Goal: Information Seeking & Learning: Learn about a topic

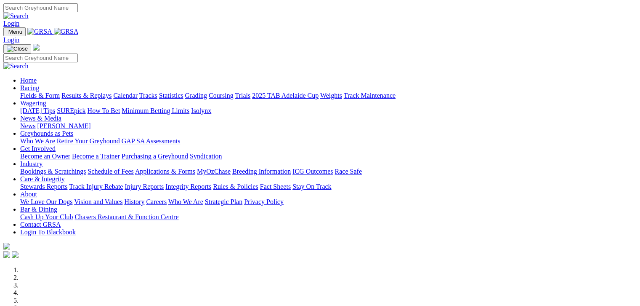
click at [24, 92] on link "Fields & Form" at bounding box center [40, 95] width 40 height 7
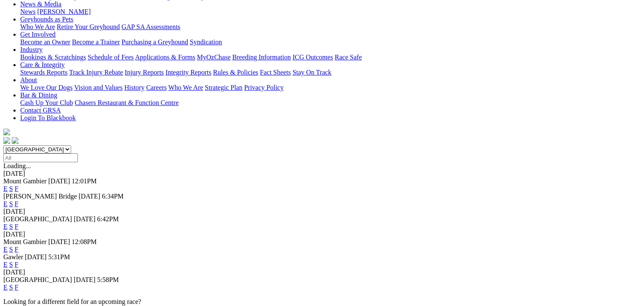
scroll to position [168, 0]
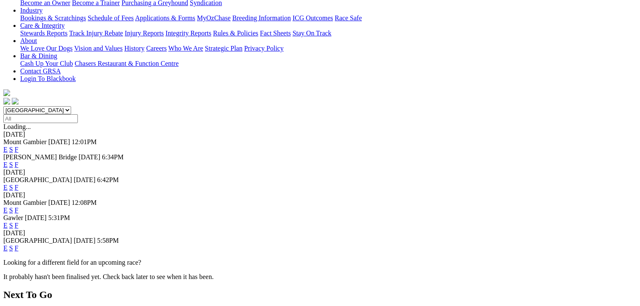
click at [19, 244] on link "F" at bounding box center [17, 247] width 4 height 7
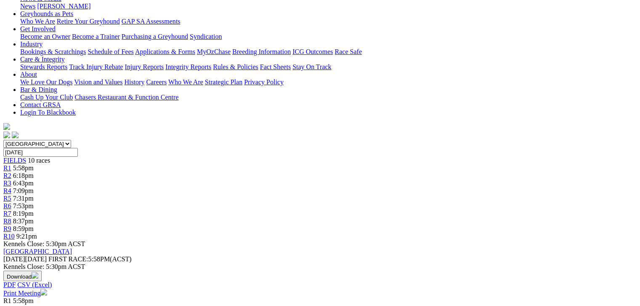
scroll to position [136, 0]
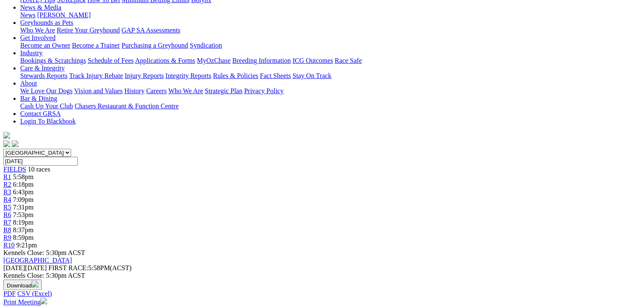
scroll to position [126, 0]
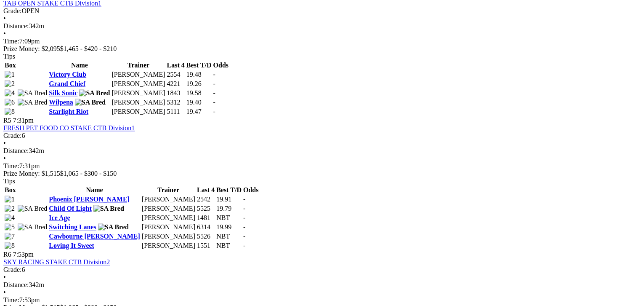
scroll to position [863, 0]
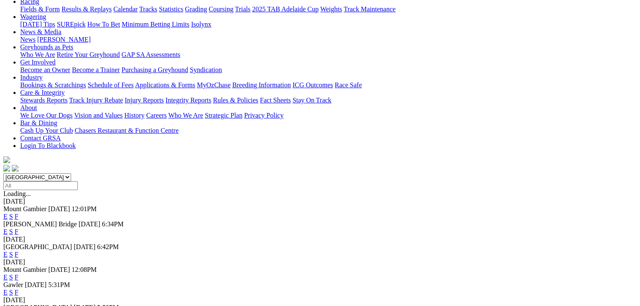
scroll to position [105, 0]
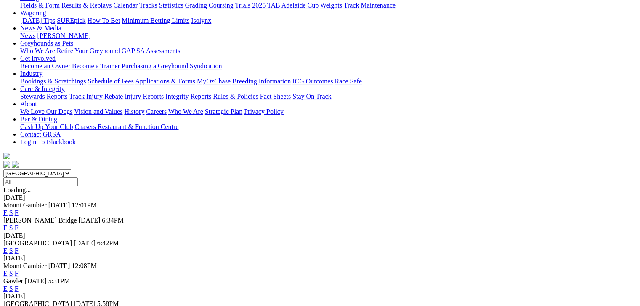
click at [19, 209] on link "F" at bounding box center [17, 212] width 4 height 7
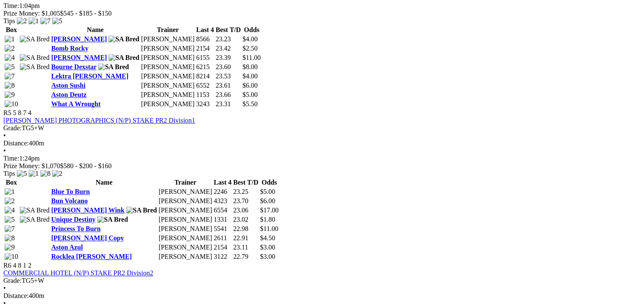
scroll to position [1147, 0]
